Goal: Task Accomplishment & Management: Manage account settings

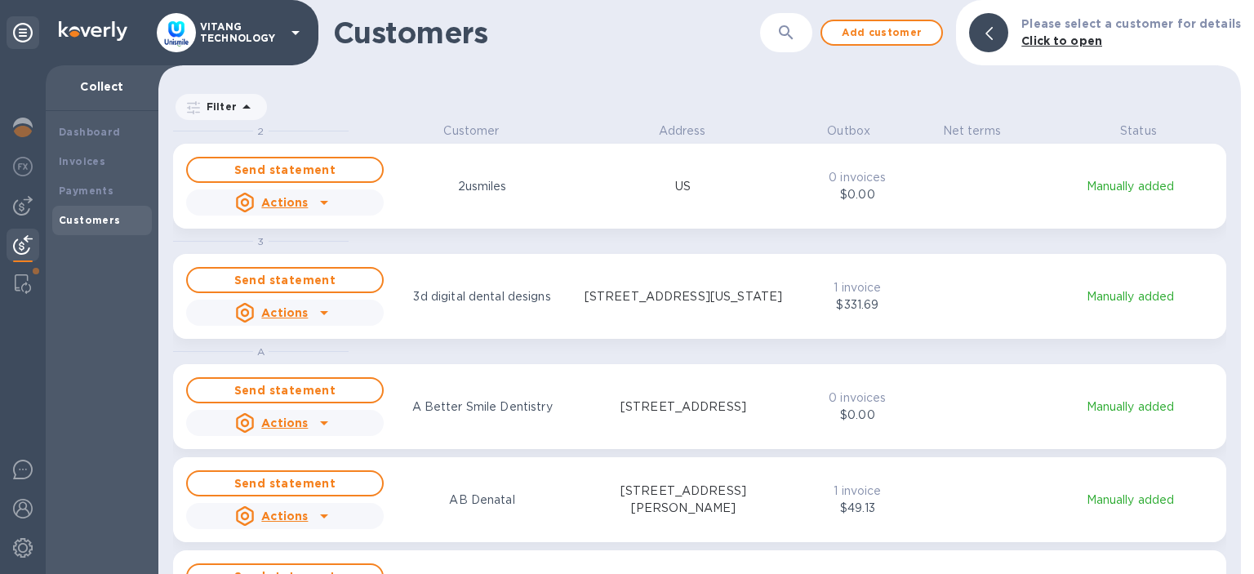
scroll to position [451, 1083]
click at [796, 28] on icon "button" at bounding box center [786, 33] width 20 height 20
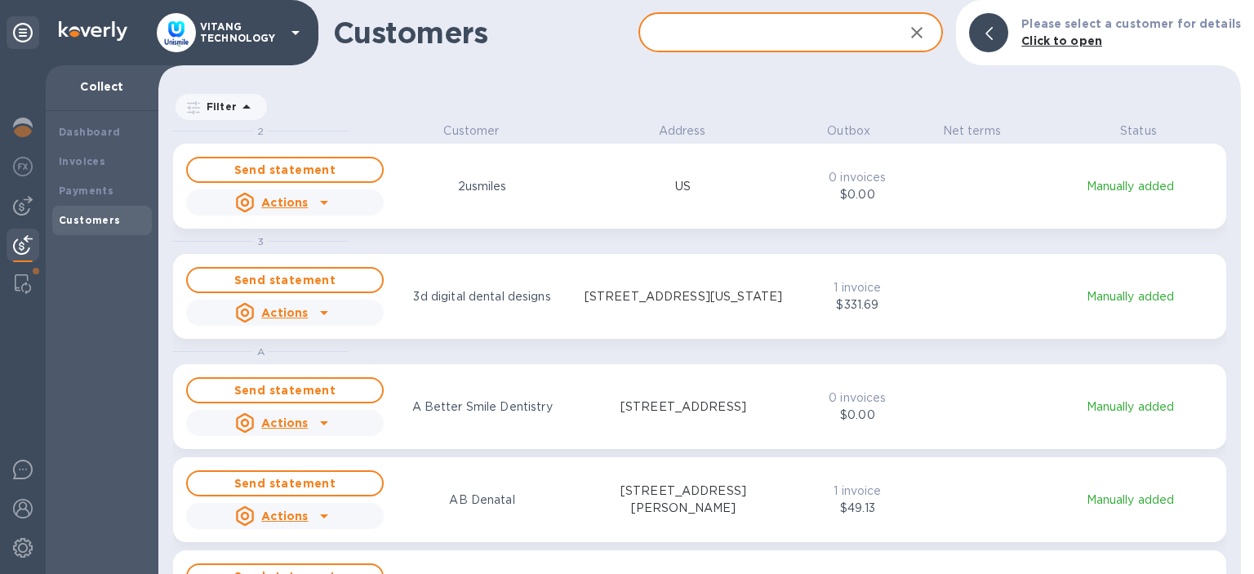
paste input "[PERSON_NAME]"
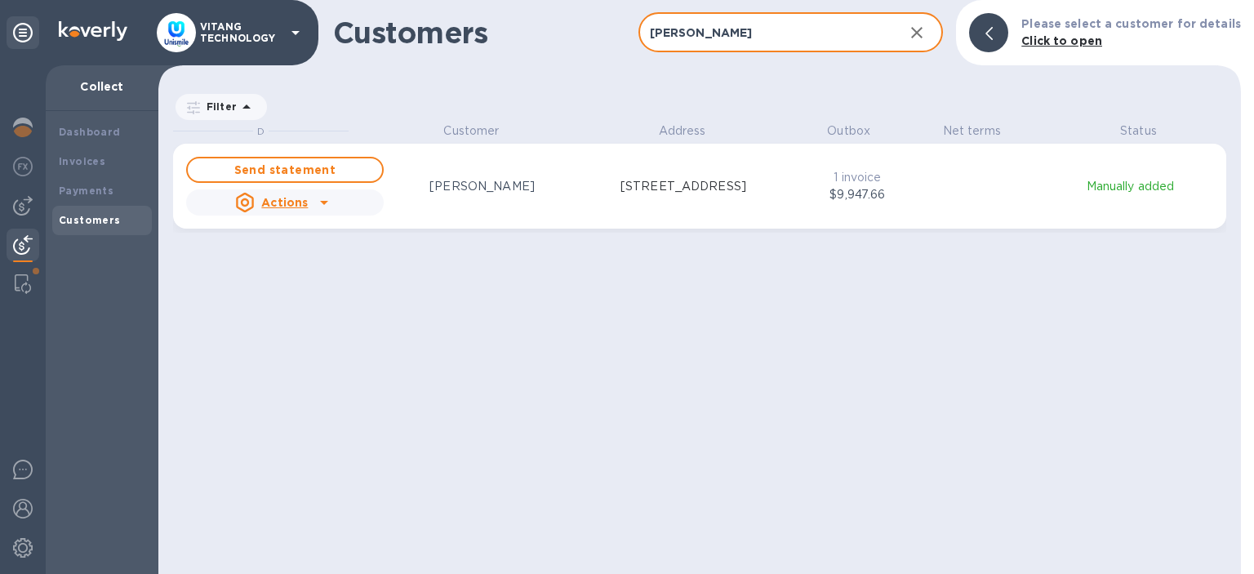
type input "[PERSON_NAME]"
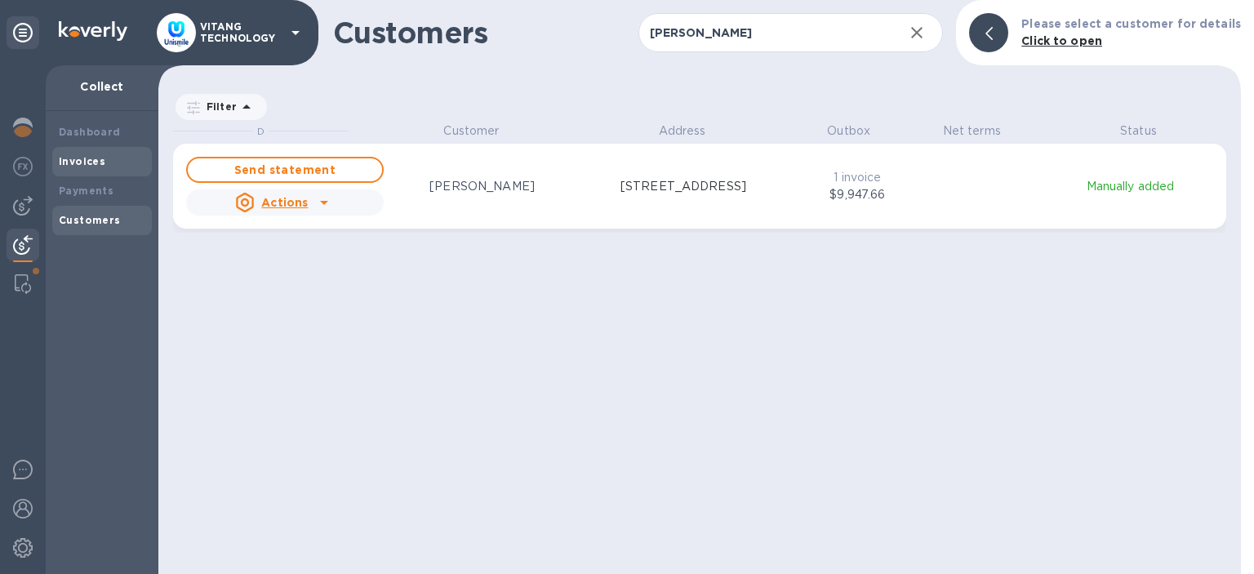
click at [83, 167] on b "Invoices" at bounding box center [82, 161] width 47 height 12
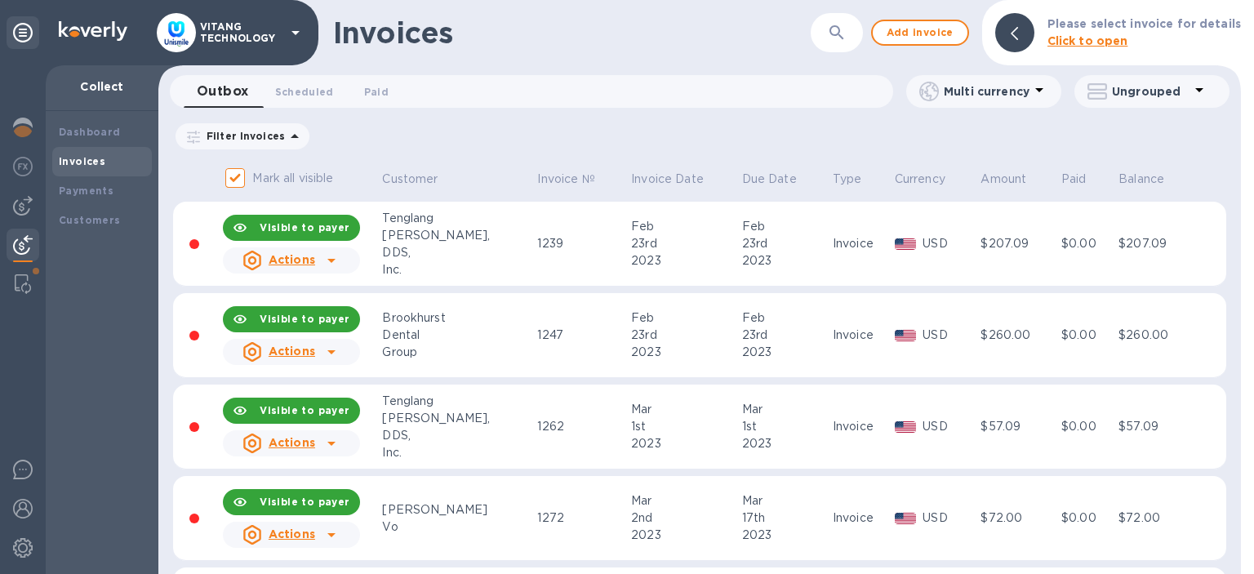
click at [1021, 145] on div "Filter Invoices Amount Paid Balance" at bounding box center [699, 136] width 1053 height 31
click at [825, 12] on div "Invoices ​ Add invoice Please select invoice for details Click to open" at bounding box center [699, 32] width 1083 height 65
click at [829, 34] on button "button" at bounding box center [836, 32] width 39 height 39
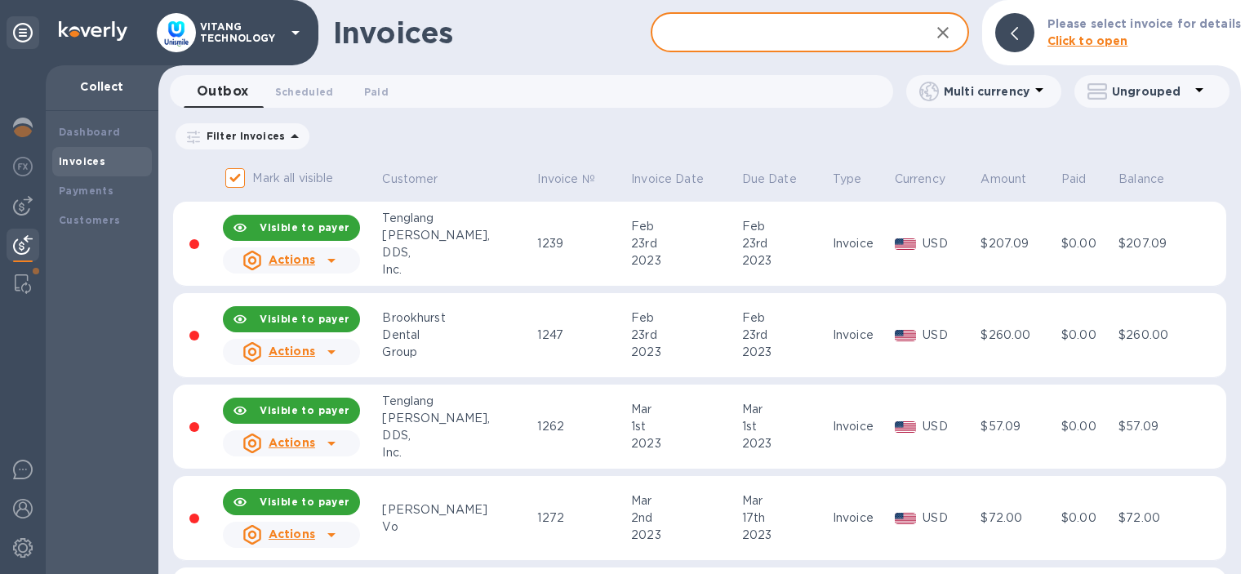
click at [803, 42] on input "text" at bounding box center [783, 33] width 265 height 40
paste input "[PERSON_NAME]"
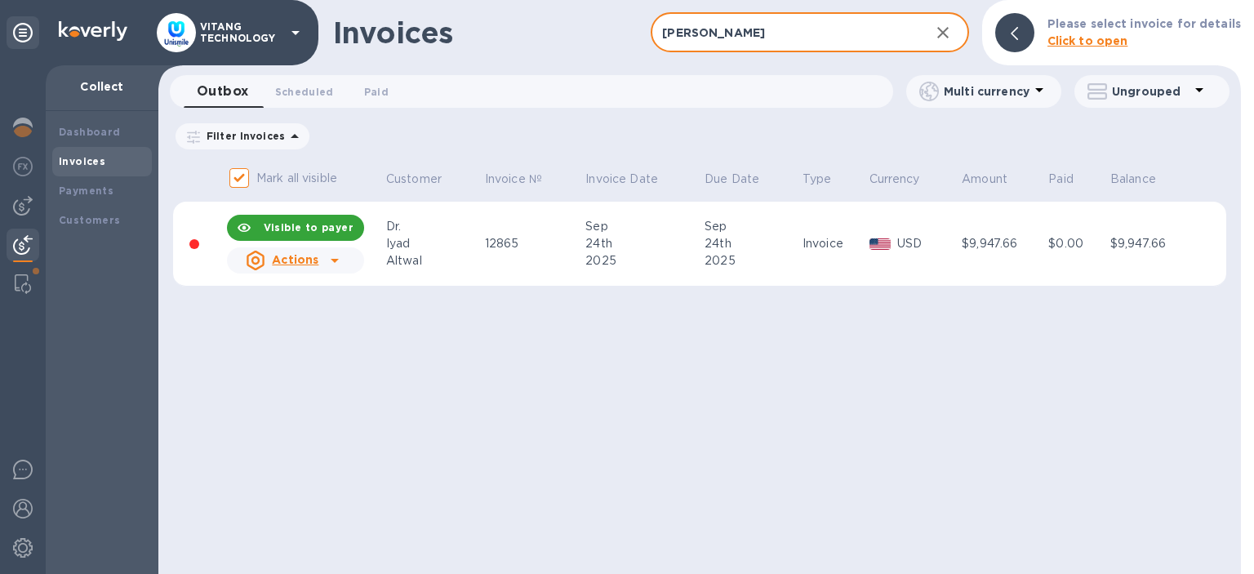
type input "[PERSON_NAME]"
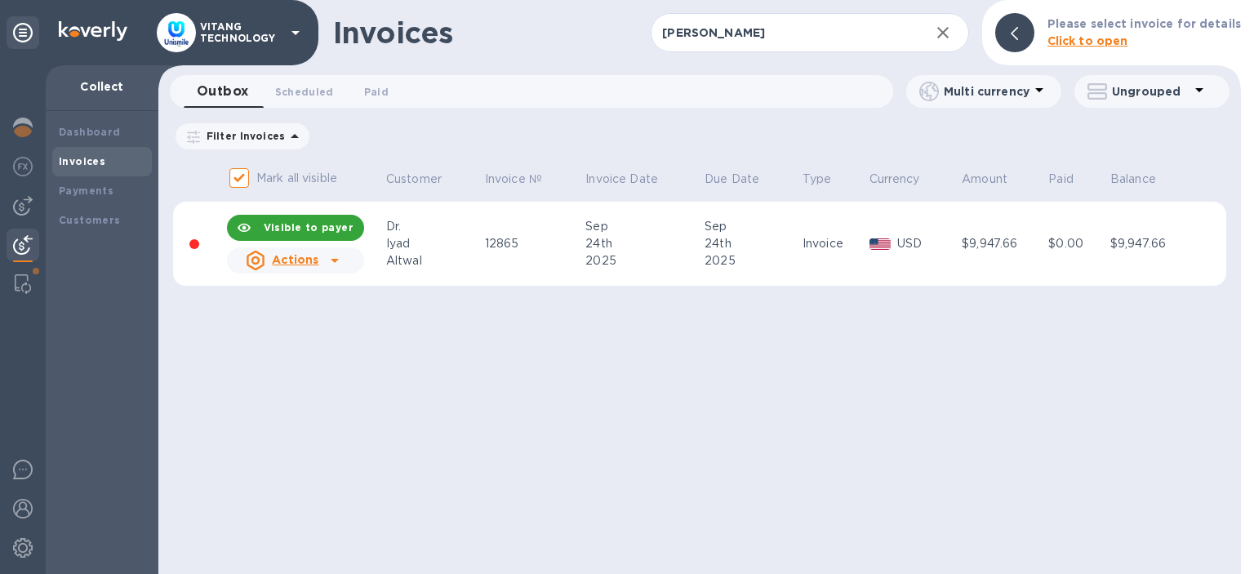
click at [339, 268] on icon at bounding box center [335, 261] width 20 height 20
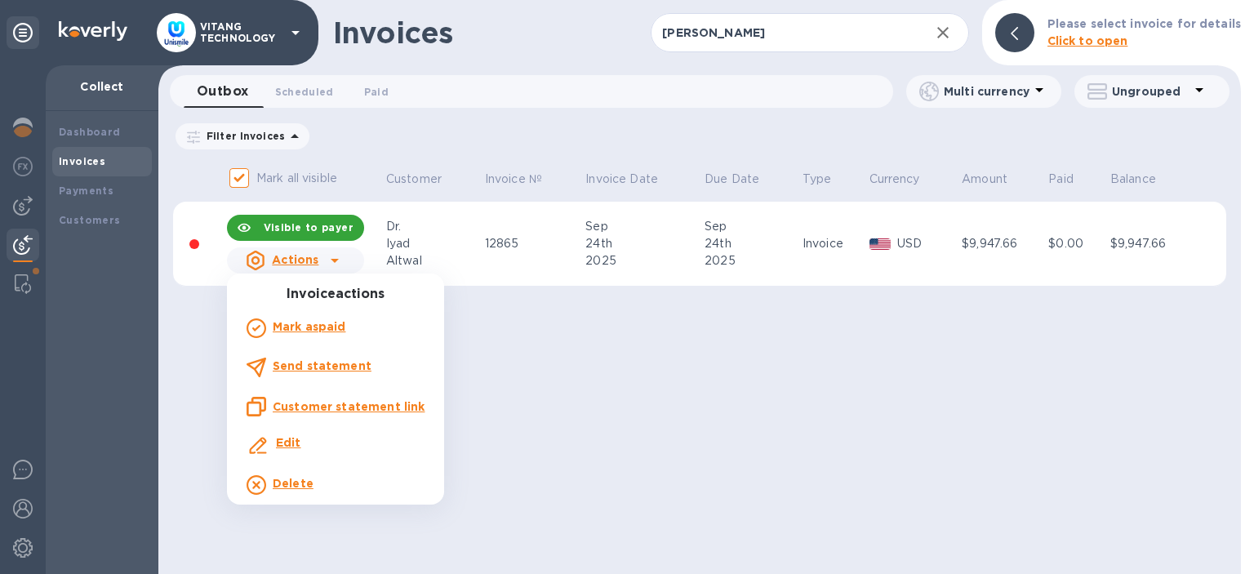
click at [297, 491] on p "Delete" at bounding box center [293, 483] width 41 height 17
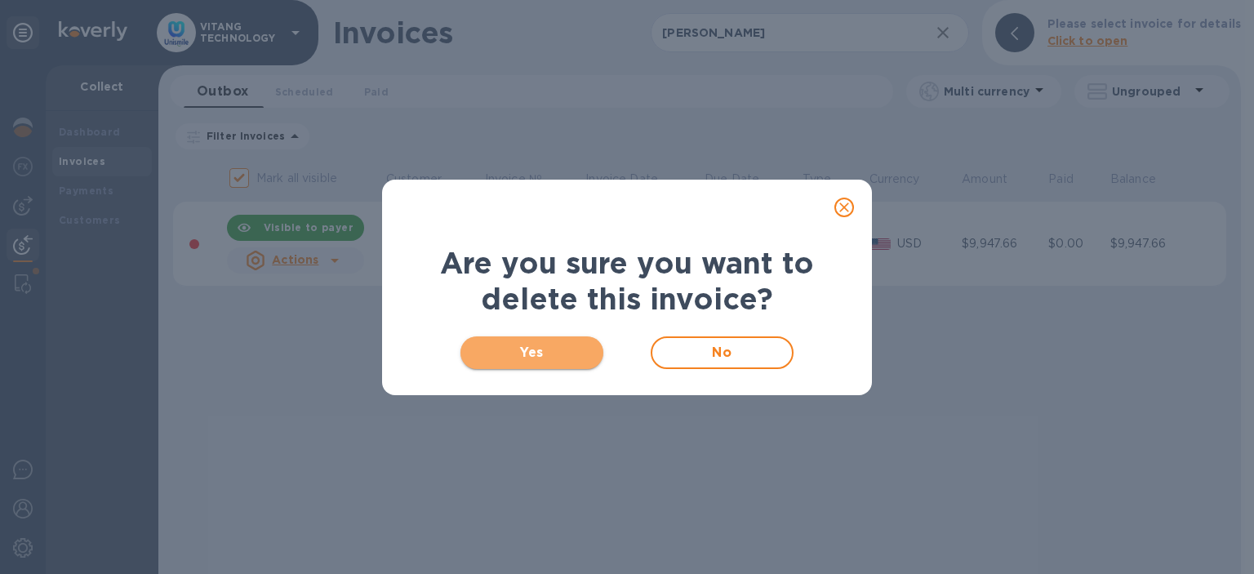
click at [482, 355] on span "Yes" at bounding box center [532, 353] width 117 height 20
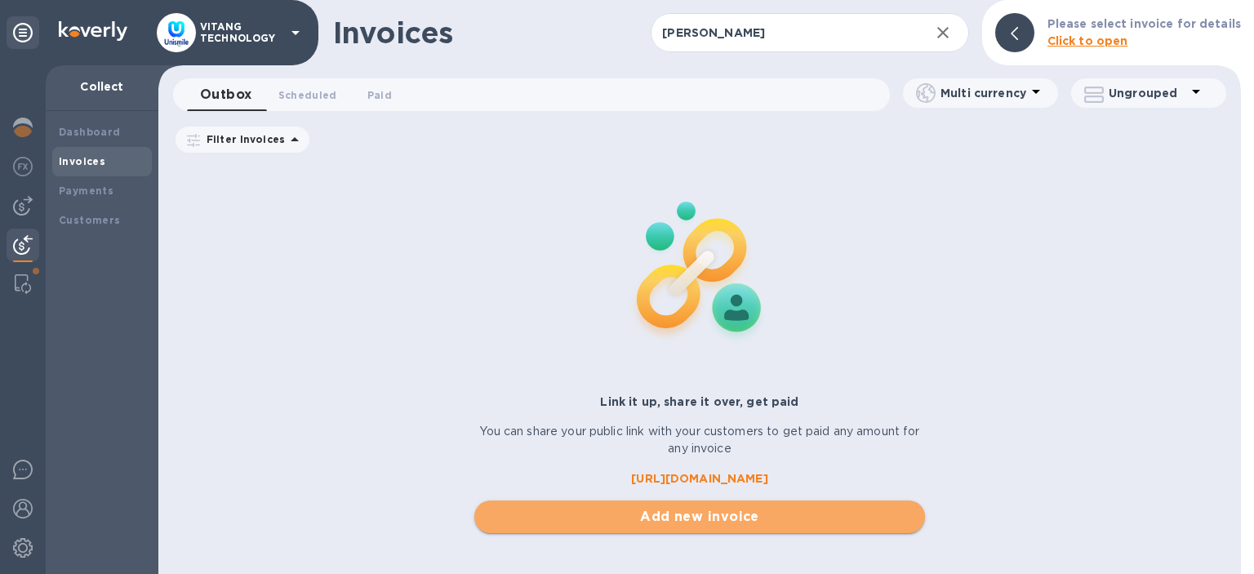
click at [656, 511] on span "Add new invoice" at bounding box center [699, 517] width 425 height 20
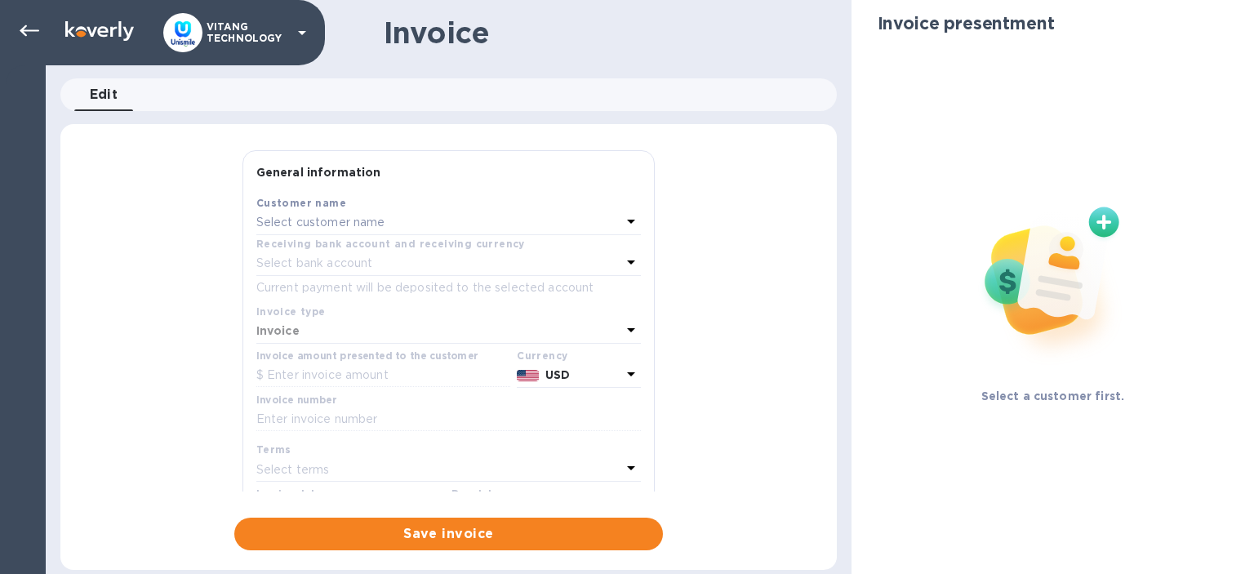
click at [374, 225] on p "Select customer name" at bounding box center [320, 222] width 129 height 17
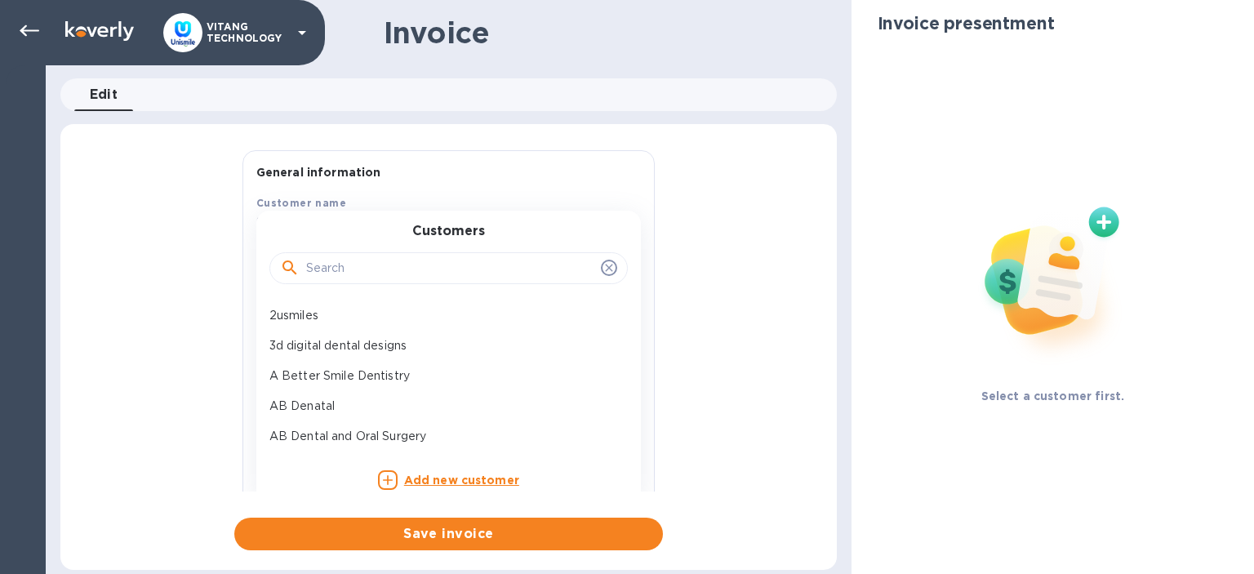
click at [377, 268] on input "text" at bounding box center [450, 268] width 288 height 24
paste input "[PERSON_NAME]"
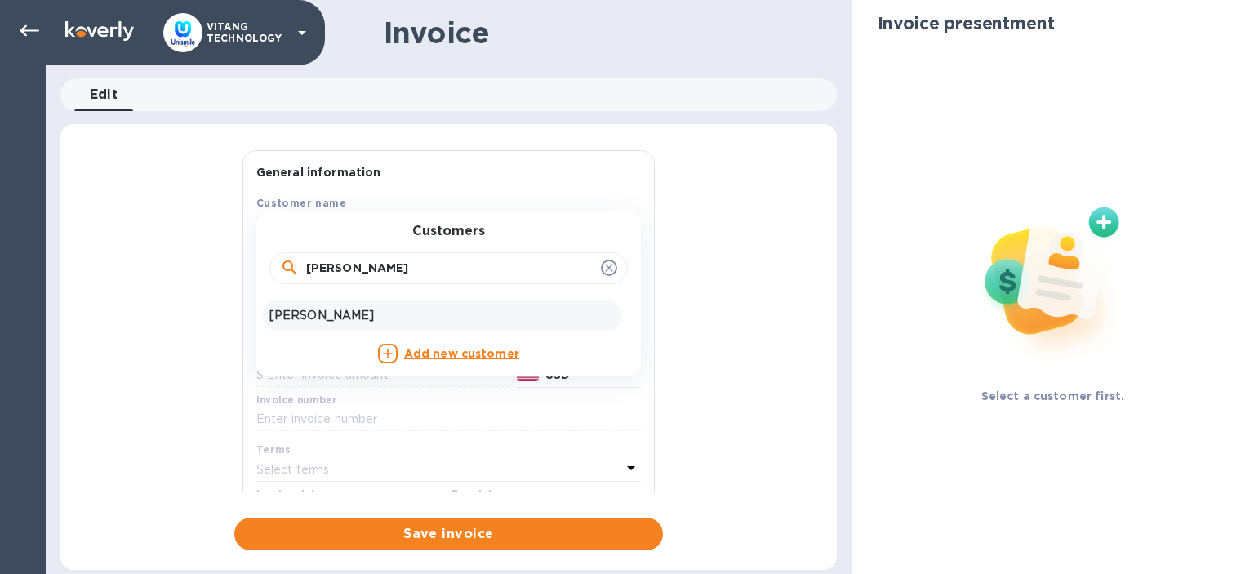
type input "[PERSON_NAME]"
click at [354, 318] on p "[PERSON_NAME]" at bounding box center [441, 315] width 345 height 17
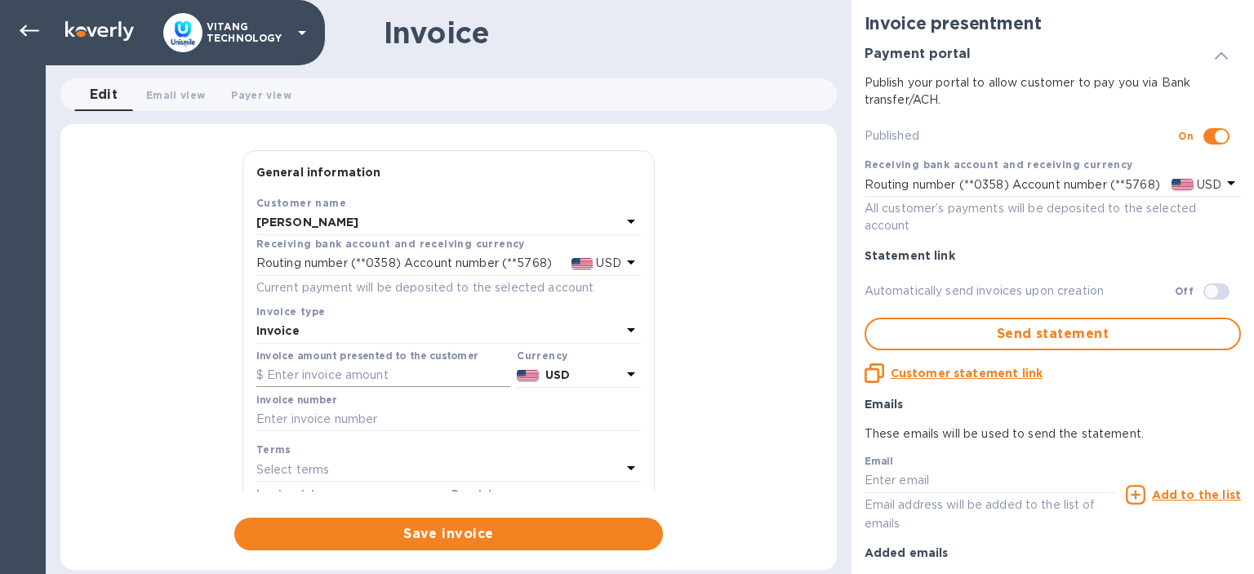
click at [322, 375] on input "text" at bounding box center [383, 375] width 254 height 24
type input "10,382.72"
click at [358, 425] on input "text" at bounding box center [448, 419] width 385 height 24
type input "12865"
click at [127, 403] on div "General information Save Customer name [PERSON_NAME] Receiving bank account and…" at bounding box center [448, 350] width 776 height 400
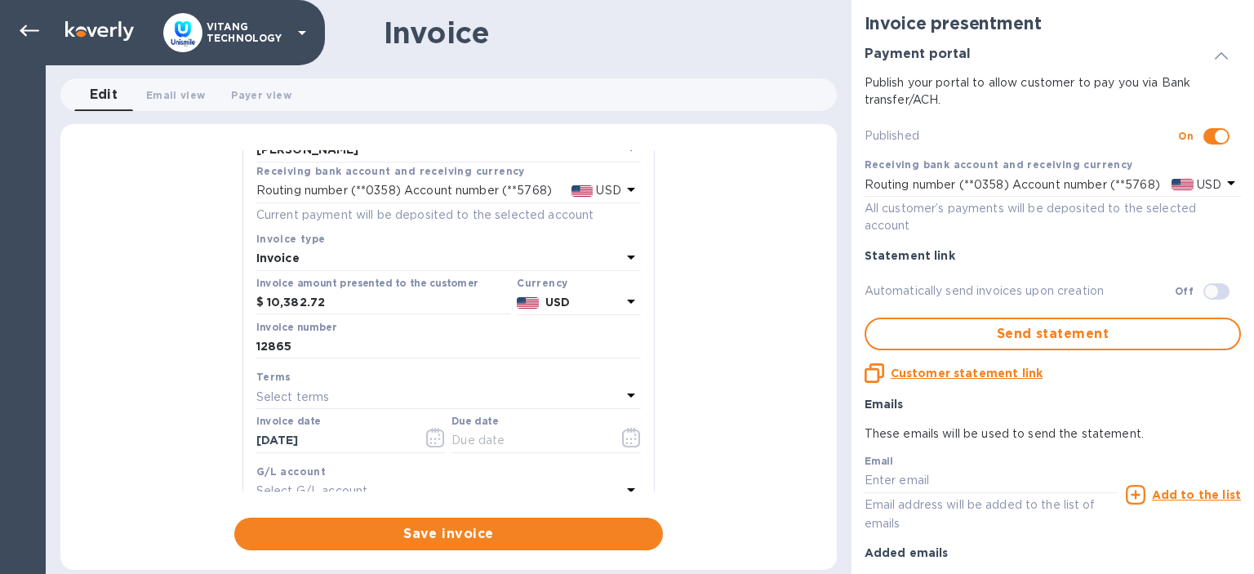
scroll to position [94, 0]
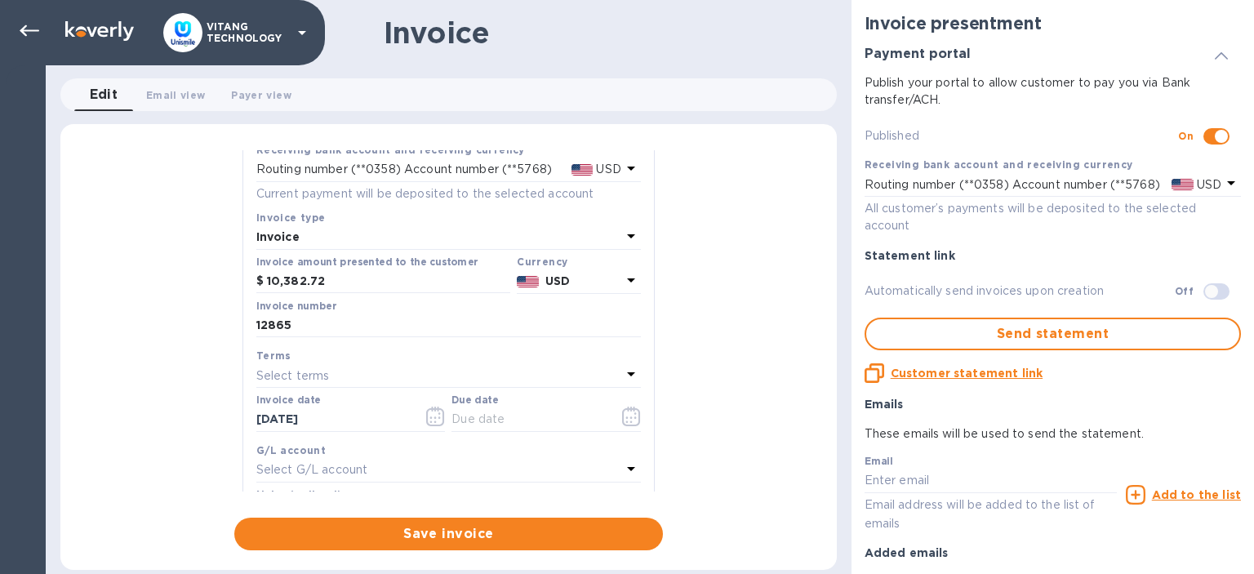
click at [338, 384] on div "Select terms" at bounding box center [438, 375] width 365 height 23
click at [132, 353] on div "General information Save Customer name [PERSON_NAME] Receiving bank account and…" at bounding box center [448, 350] width 776 height 400
click at [638, 412] on icon "button" at bounding box center [631, 417] width 19 height 20
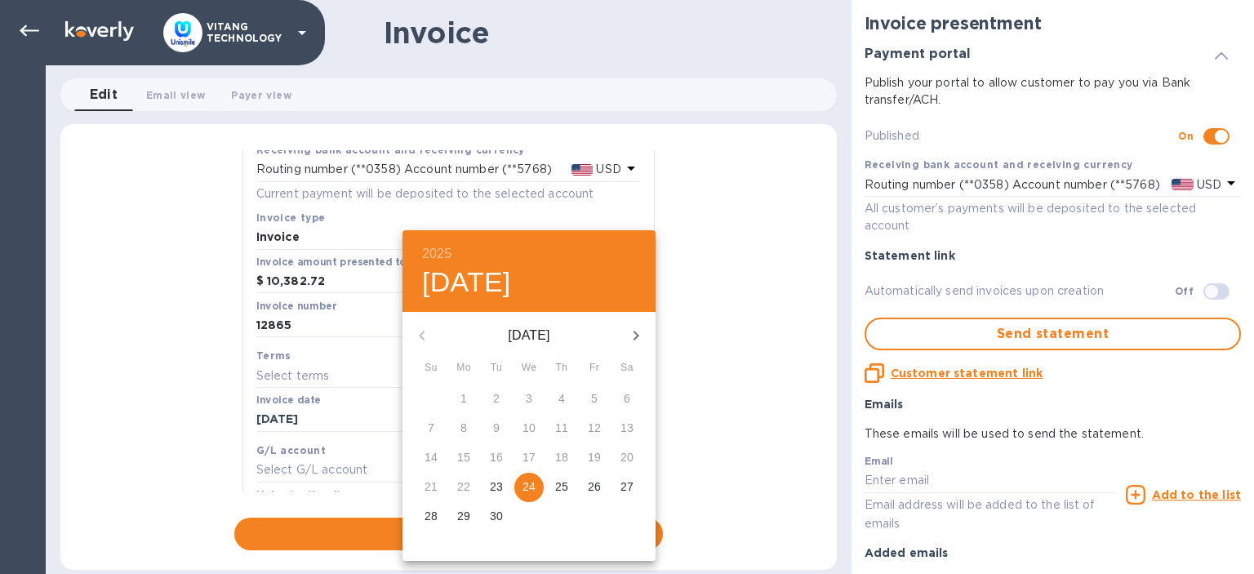
click at [524, 474] on button "24" at bounding box center [528, 487] width 29 height 29
type input "[DATE]"
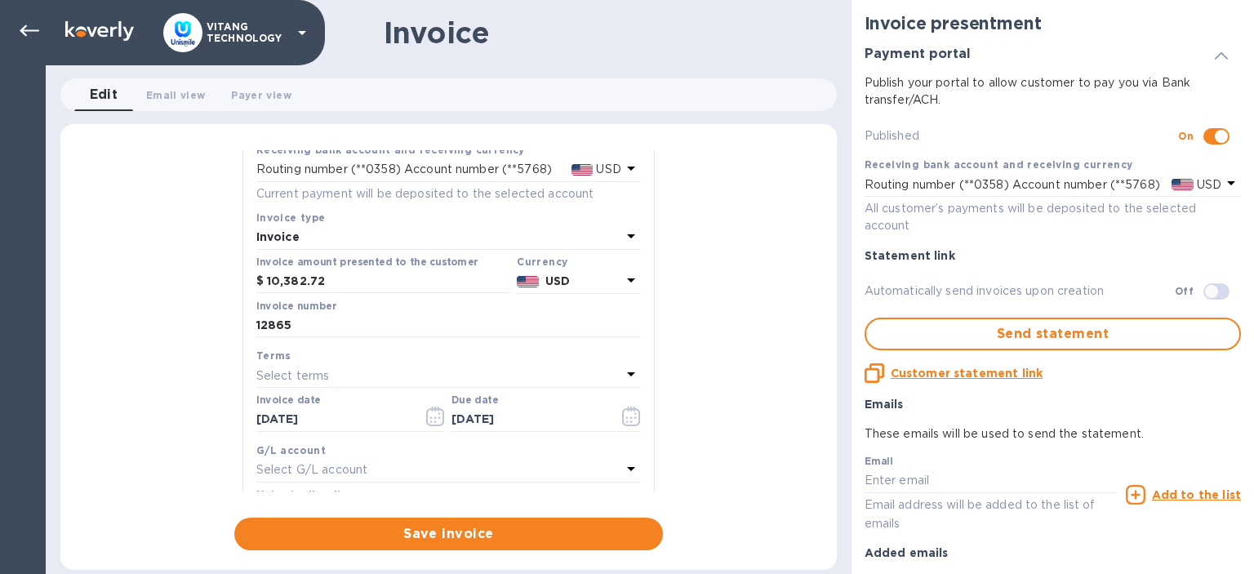
click at [374, 462] on div "Select G/L account" at bounding box center [438, 470] width 365 height 23
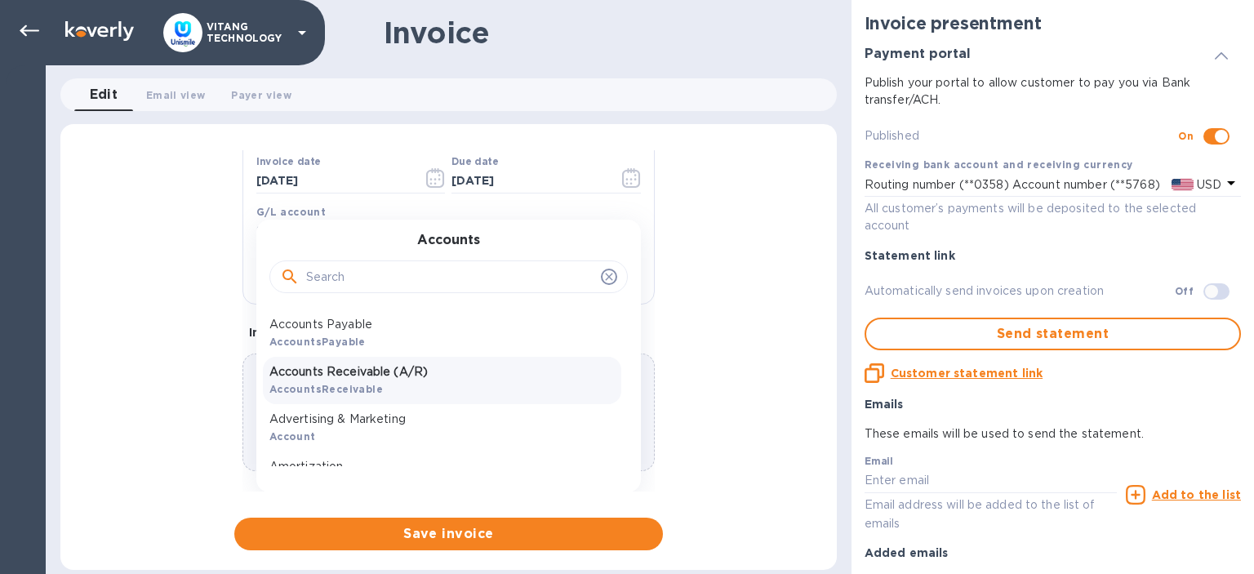
click at [405, 380] on p "Accounts Receivable (A/R)" at bounding box center [441, 371] width 345 height 17
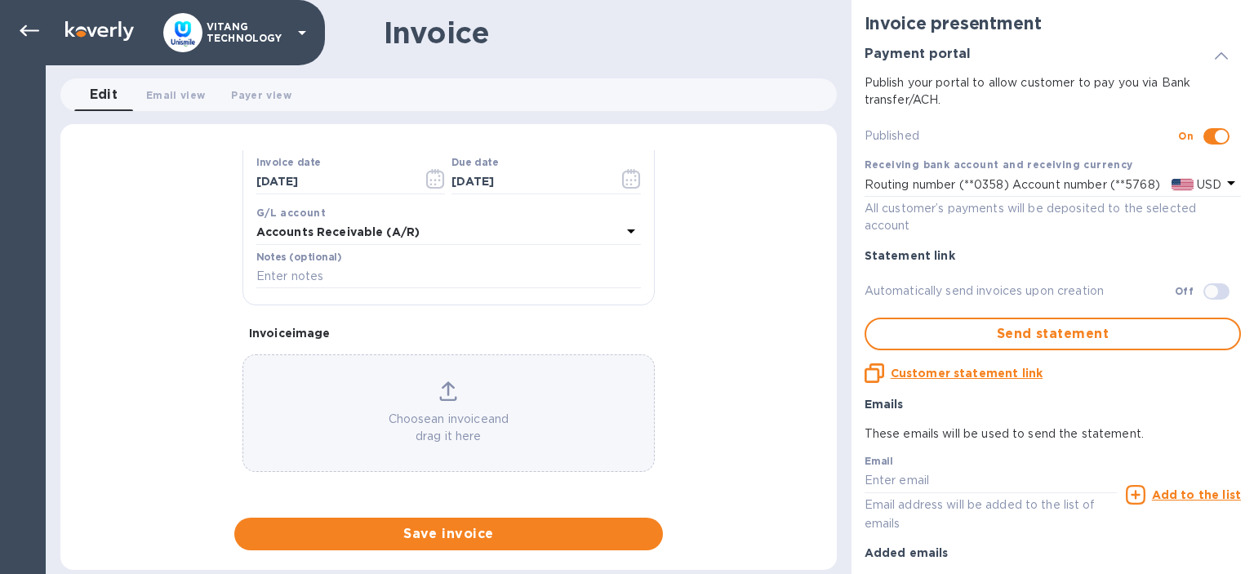
scroll to position [331, 0]
click at [446, 536] on span "Save invoice" at bounding box center [448, 534] width 403 height 20
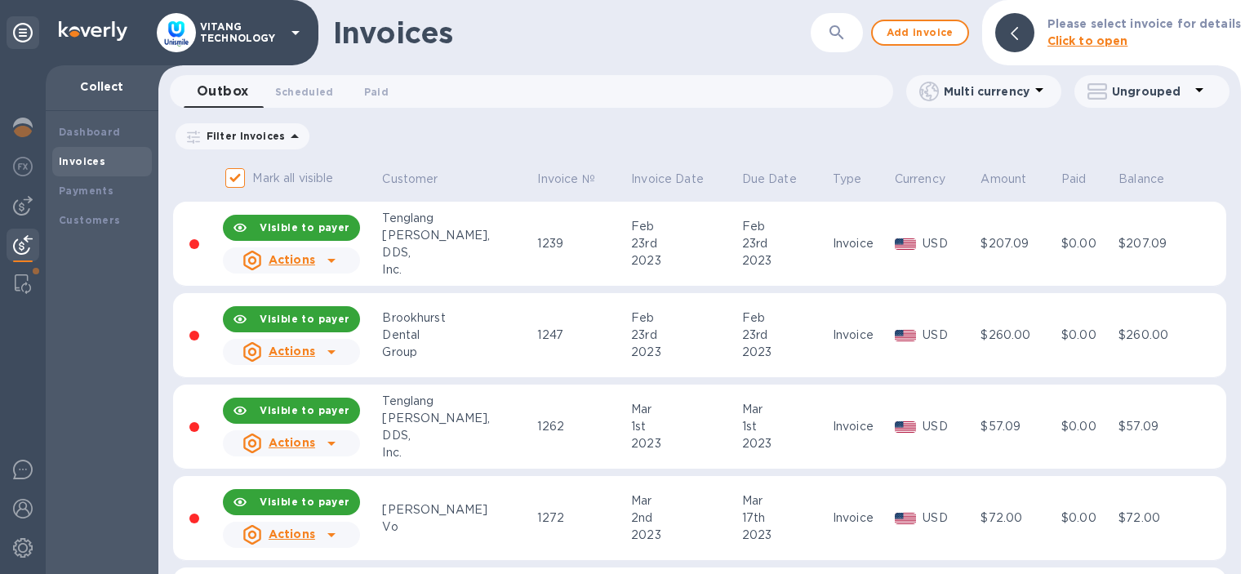
click at [846, 35] on icon "button" at bounding box center [837, 33] width 20 height 20
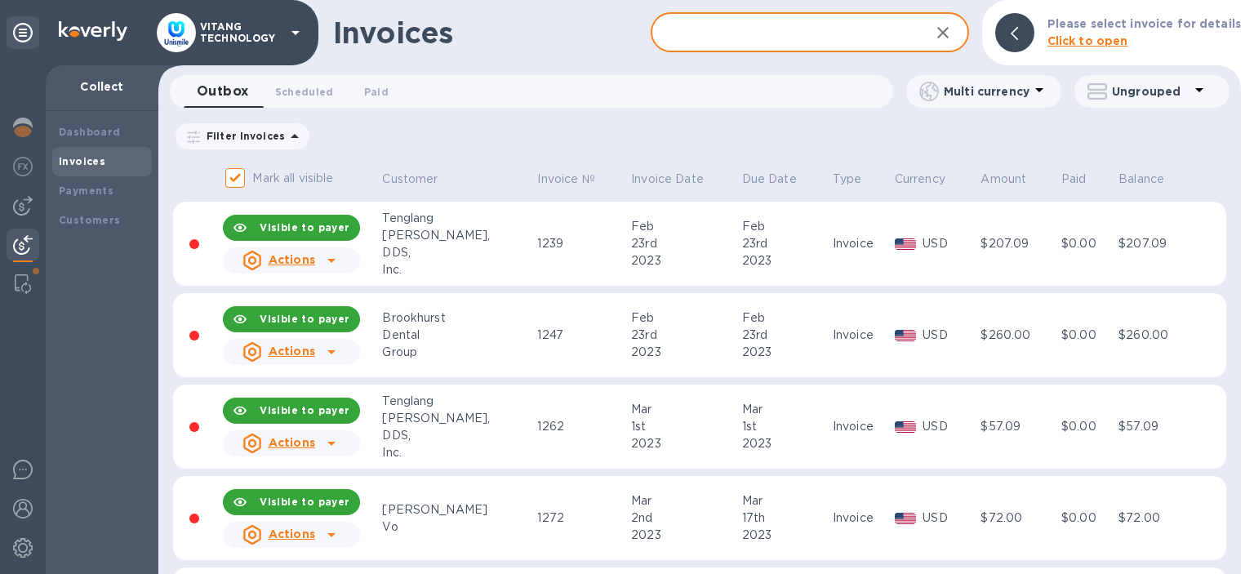
paste input "[PERSON_NAME]"
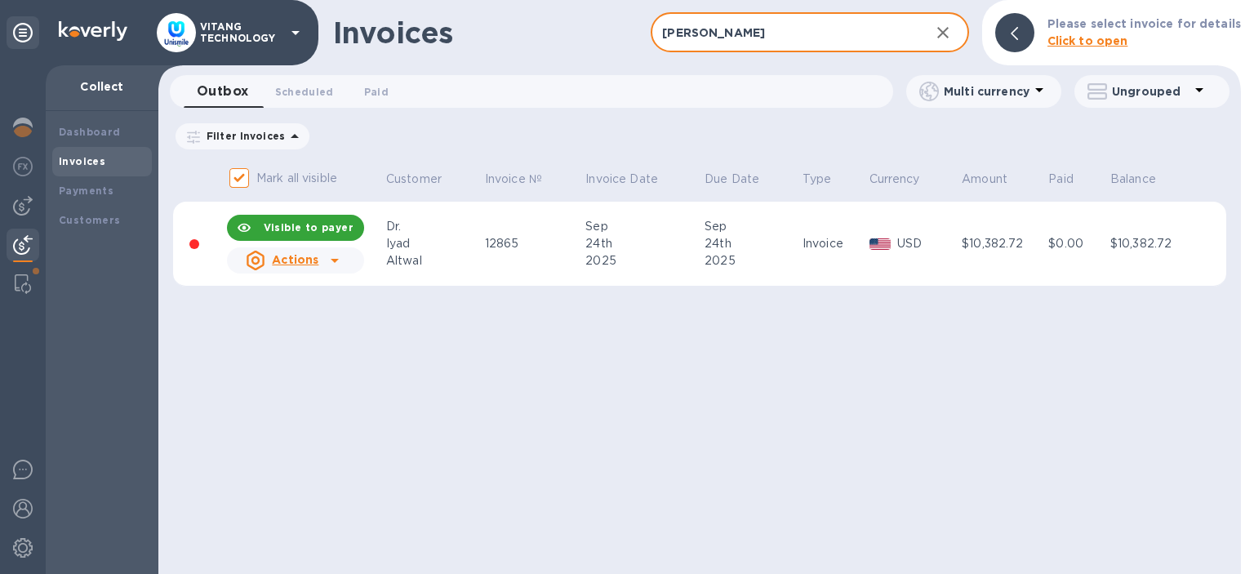
type input "[PERSON_NAME]"
click at [341, 265] on icon at bounding box center [335, 261] width 20 height 20
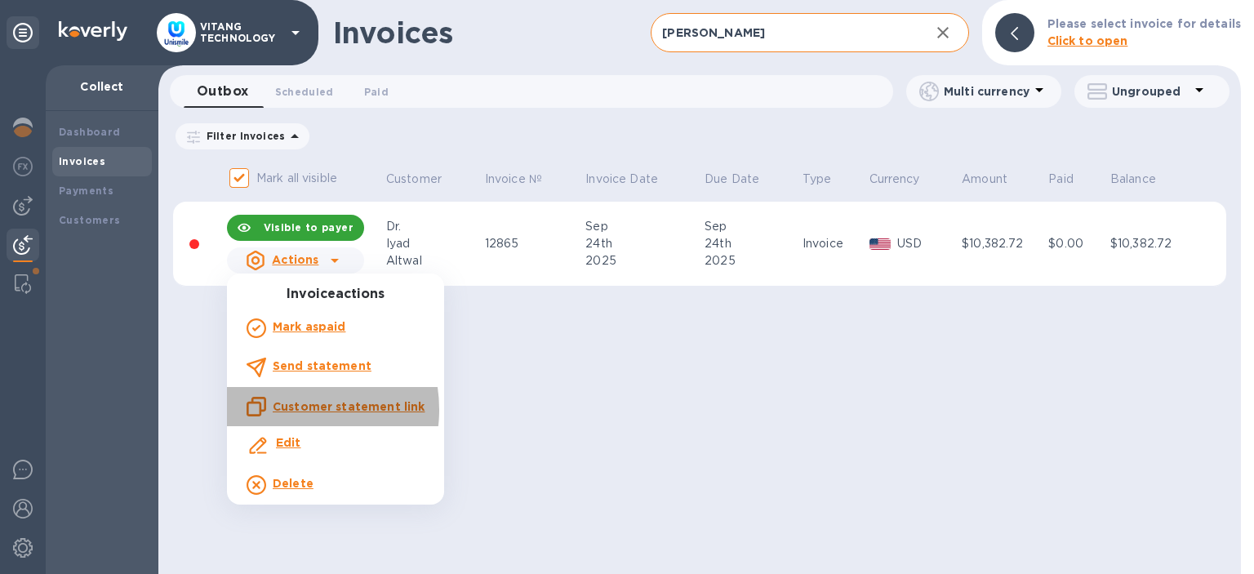
click at [292, 410] on u "Customer statement link" at bounding box center [349, 406] width 152 height 13
